Goal: Task Accomplishment & Management: Manage account settings

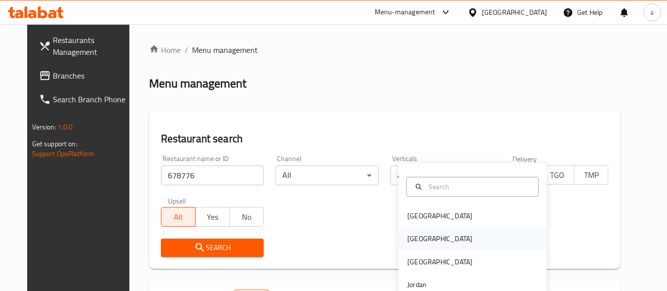
scroll to position [137, 0]
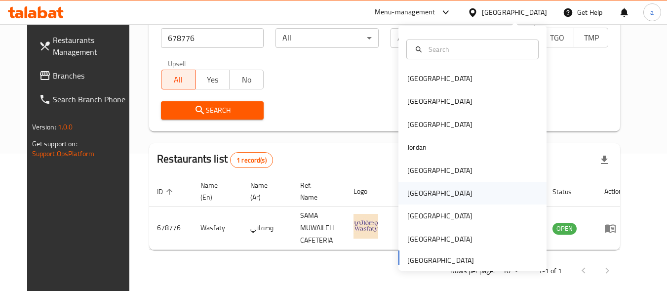
click at [485, 192] on div "[GEOGRAPHIC_DATA]" at bounding box center [472, 193] width 148 height 23
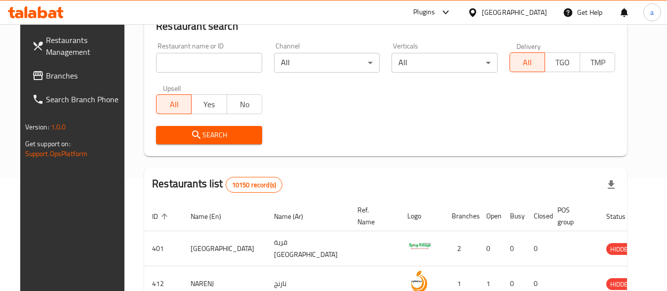
scroll to position [137, 0]
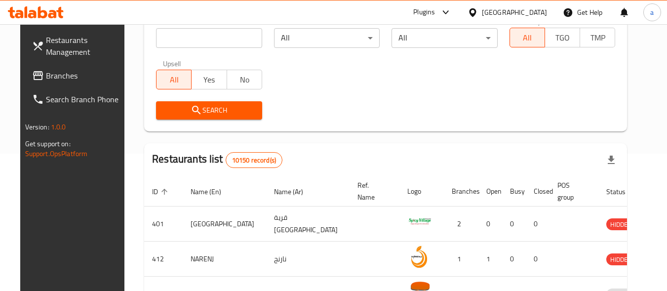
click at [65, 78] on span "Branches" at bounding box center [85, 76] width 78 height 12
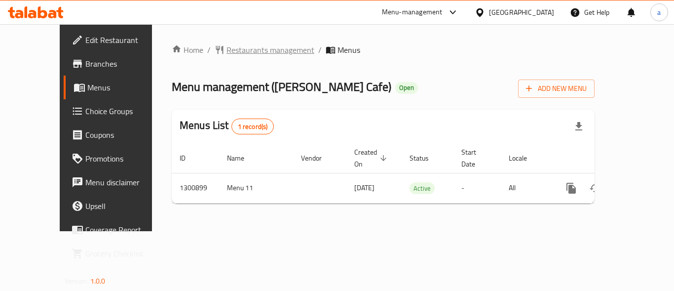
click at [227, 45] on span "Restaurants management" at bounding box center [271, 50] width 88 height 12
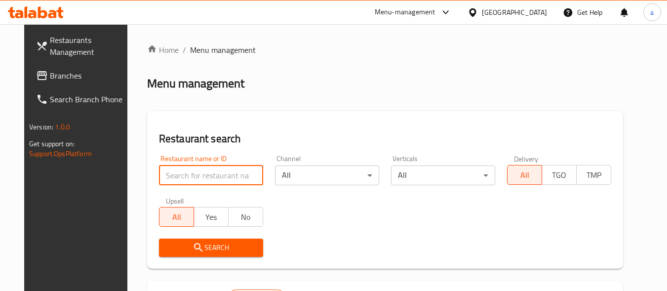
click at [185, 173] on input "search" at bounding box center [211, 175] width 104 height 20
paste input "701556"
type input "701556"
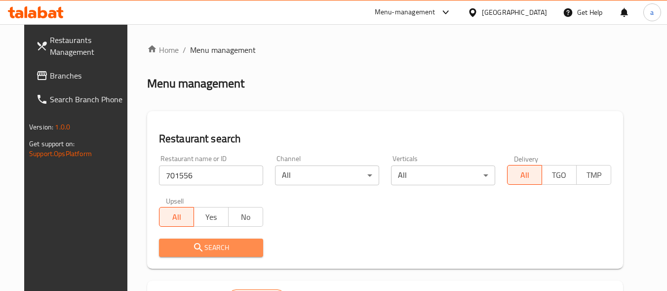
click at [180, 252] on span "Search" at bounding box center [211, 247] width 88 height 12
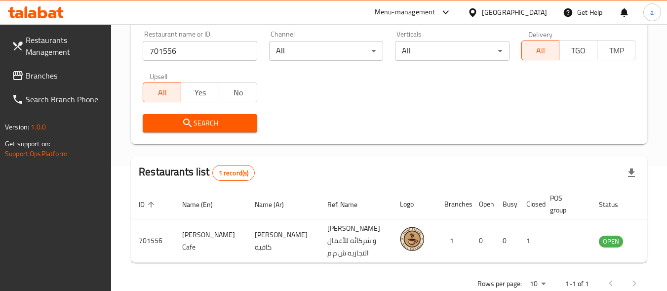
scroll to position [137, 0]
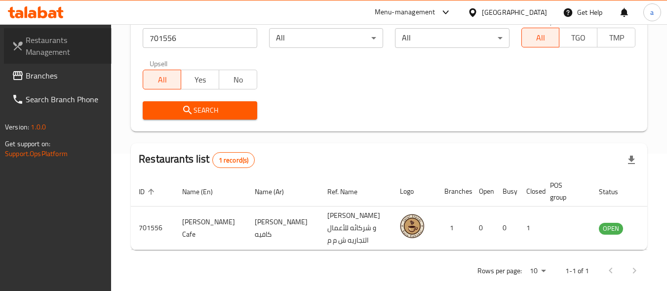
click at [79, 46] on span "Restaurants Management" at bounding box center [65, 46] width 78 height 24
